Goal: Transaction & Acquisition: Purchase product/service

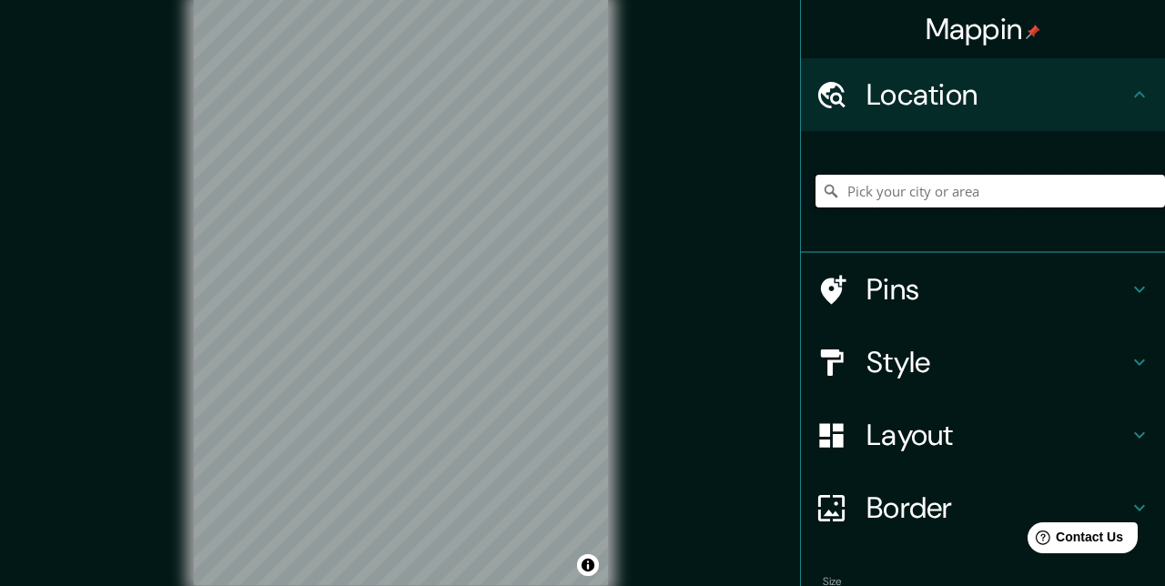
click at [979, 197] on input "Pick your city or area" at bounding box center [991, 191] width 350 height 33
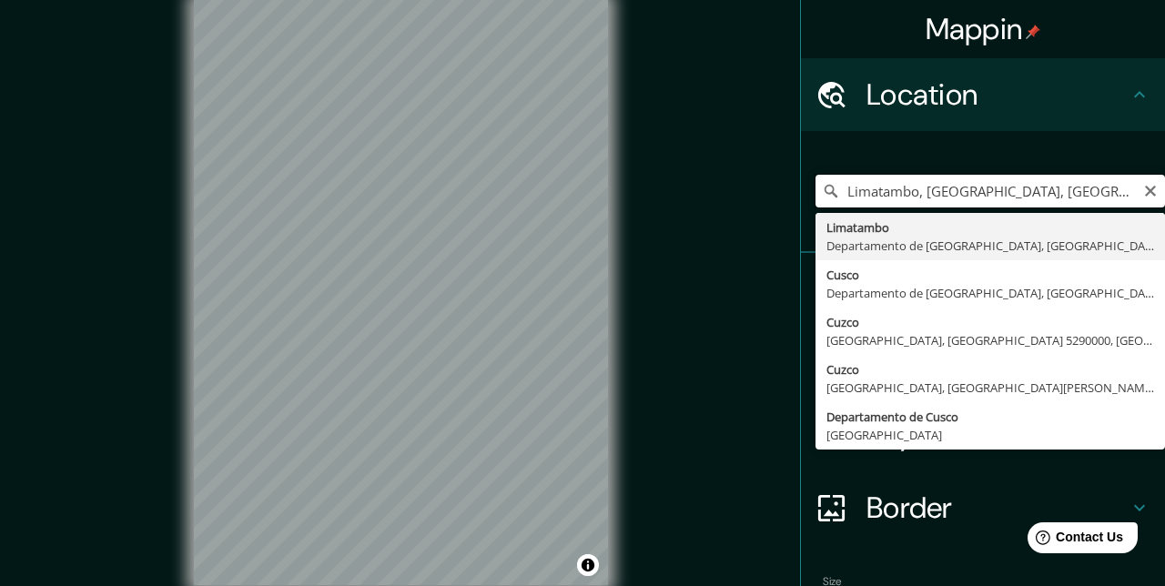
type input "Limatambo, Departamento de Cusco, Perú"
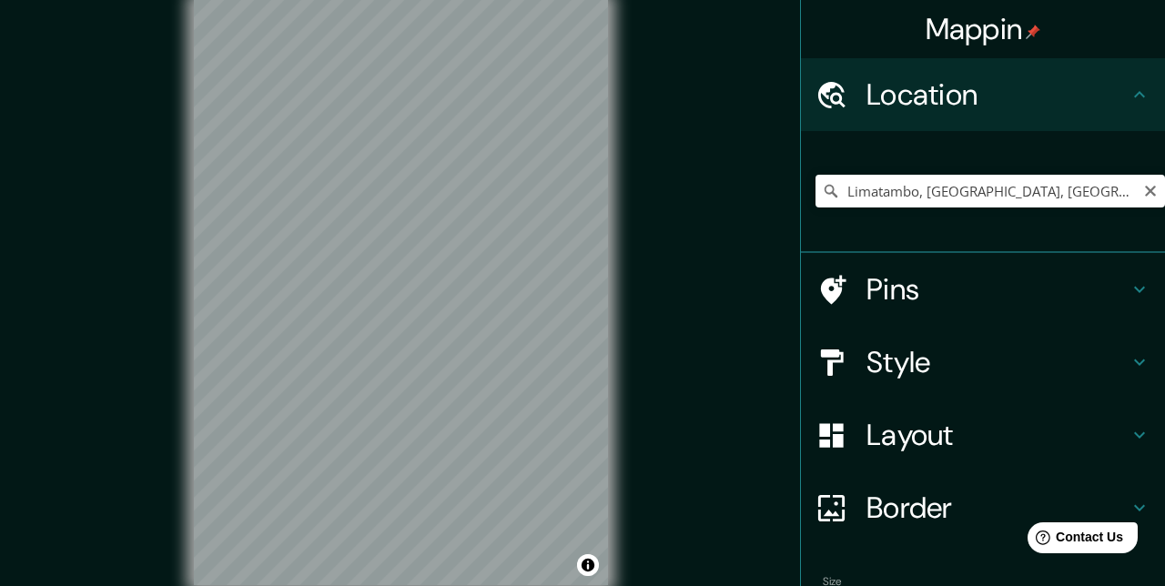
click at [1057, 373] on h4 "Style" at bounding box center [998, 362] width 262 height 36
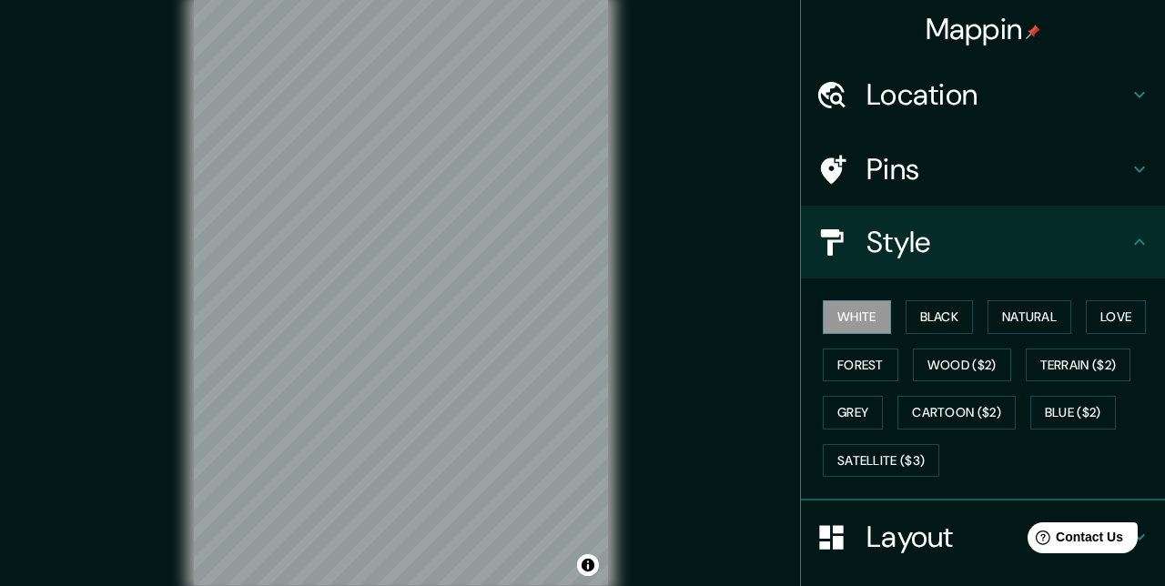
click at [949, 321] on button "Black" at bounding box center [940, 317] width 68 height 34
click at [1040, 322] on button "Natural" at bounding box center [1030, 317] width 84 height 34
click at [1120, 321] on button "Love" at bounding box center [1116, 317] width 60 height 34
click at [881, 363] on button "Forest" at bounding box center [861, 366] width 76 height 34
click at [863, 404] on button "Grey" at bounding box center [853, 413] width 60 height 34
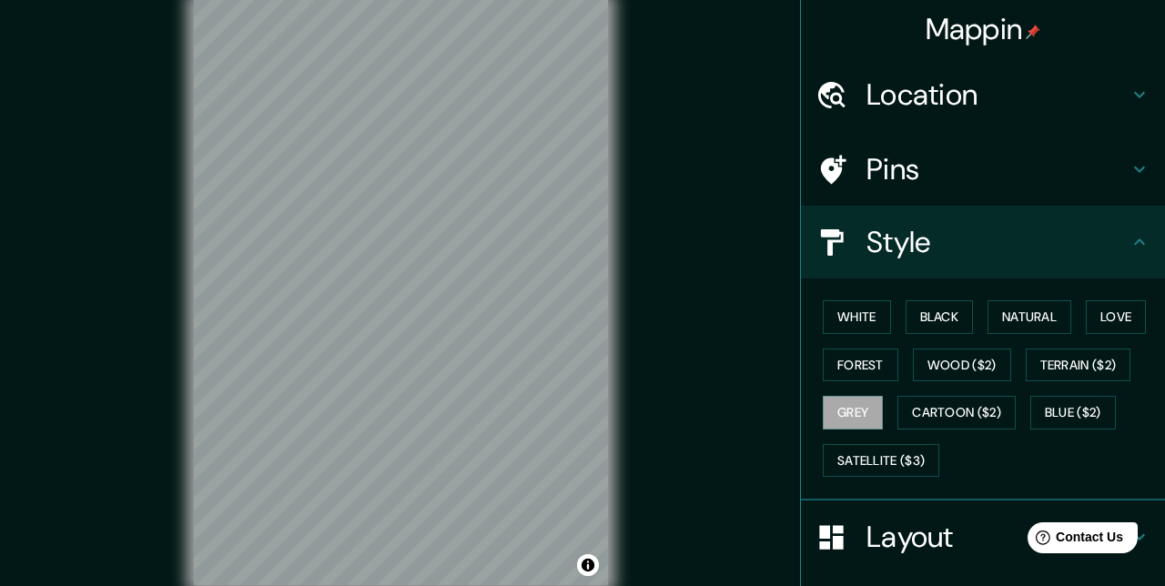
click at [943, 324] on button "Black" at bounding box center [940, 317] width 68 height 34
click at [870, 322] on button "White" at bounding box center [857, 317] width 68 height 34
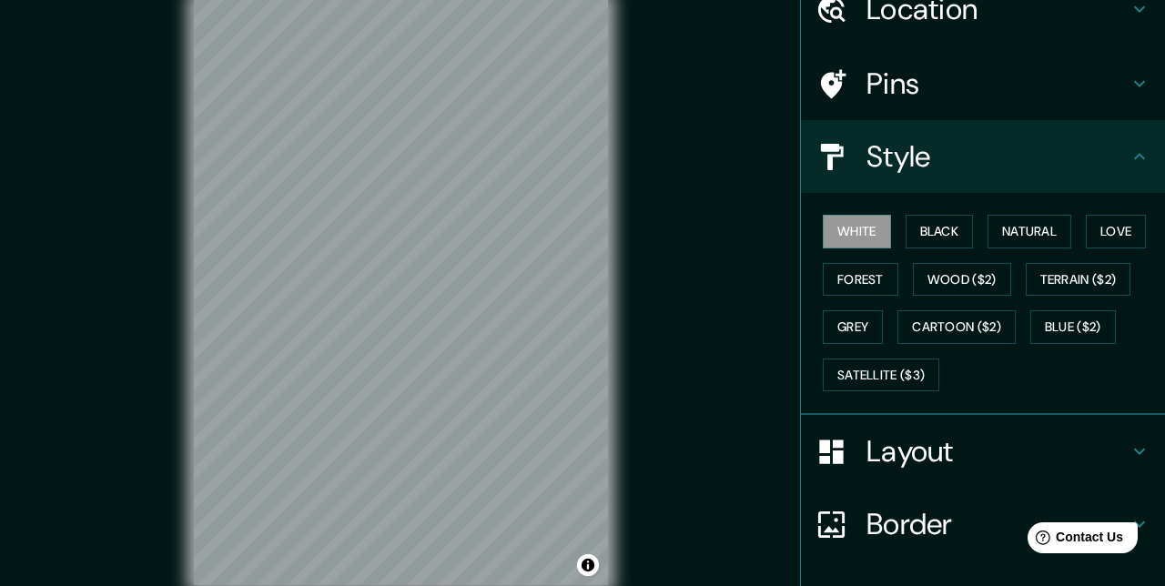
scroll to position [209, 0]
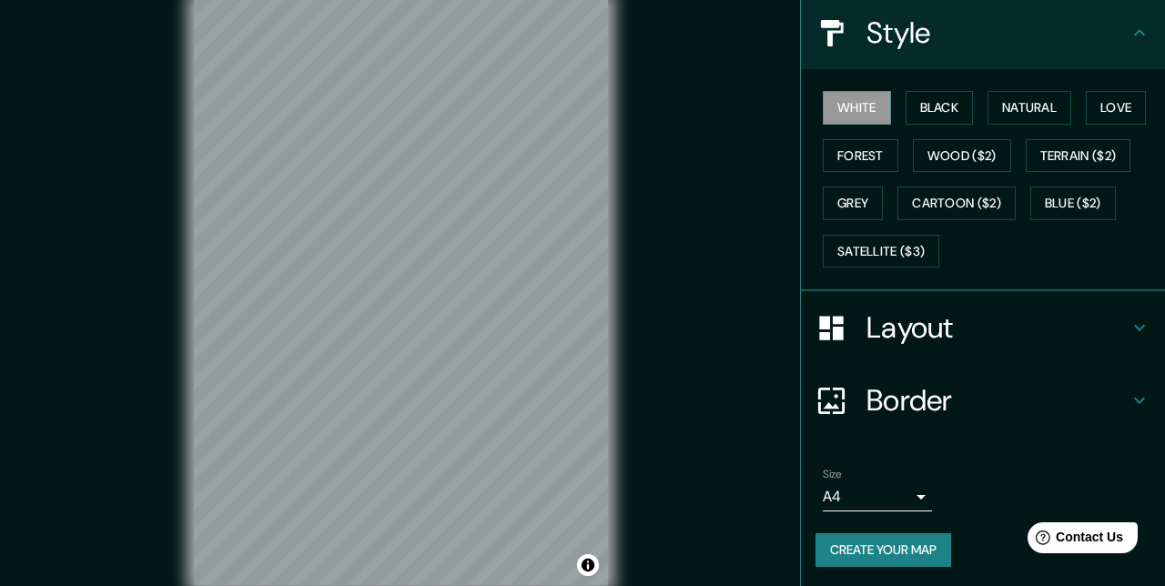
click at [949, 495] on div "Size A4 single" at bounding box center [983, 490] width 335 height 58
click at [908, 502] on body "Mappin Location Limatambo, Departamento de Cusco, Perú Pins Style White Black N…" at bounding box center [582, 293] width 1165 height 586
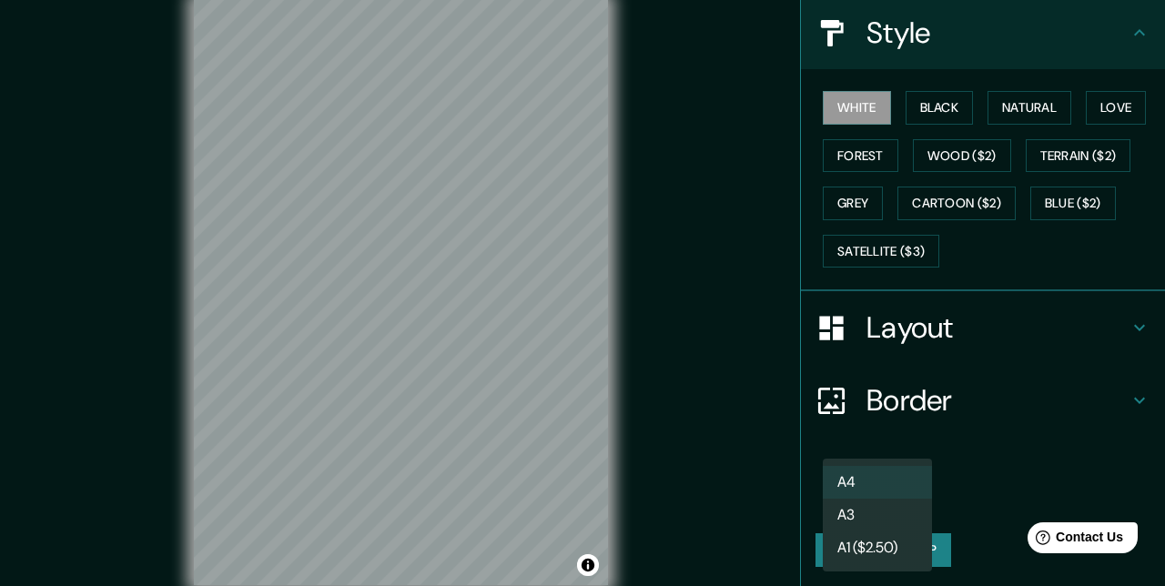
click at [904, 523] on li "A3" at bounding box center [877, 515] width 109 height 33
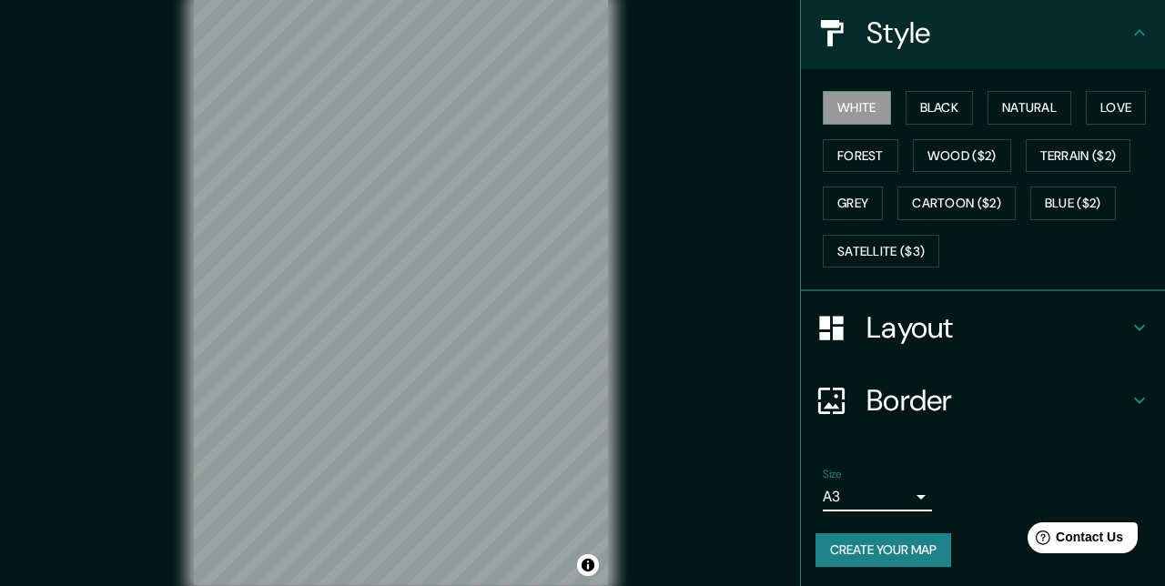
click at [906, 553] on button "Create your map" at bounding box center [884, 550] width 136 height 34
